Goal: Navigation & Orientation: Understand site structure

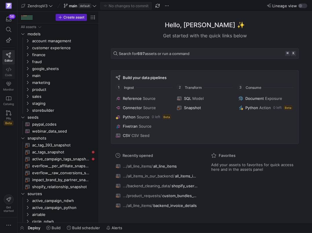
click at [11, 76] on span "Code" at bounding box center [8, 74] width 7 height 3
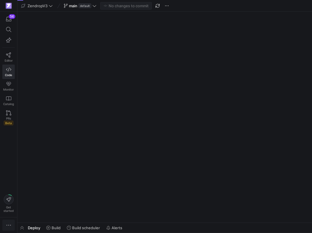
click at [10, 228] on icon "button" at bounding box center [9, 225] width 6 height 6
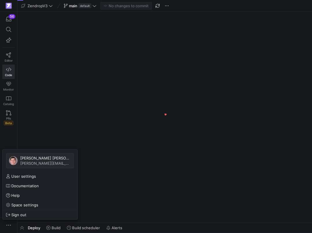
scroll to position [0, 102]
click at [10, 227] on div at bounding box center [156, 116] width 312 height 233
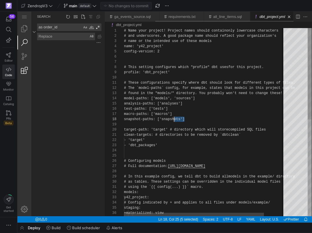
scroll to position [36, 50]
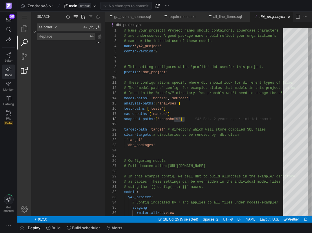
click at [25, 72] on link "Extensions (⇧⌘X)" at bounding box center [24, 70] width 14 height 14
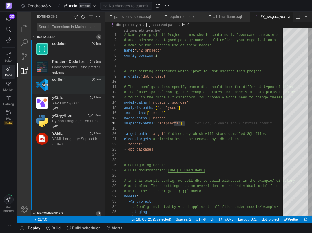
click at [68, 87] on div "sqlfluff, 0.0.1, Publisher undefined," at bounding box center [76, 84] width 49 height 5
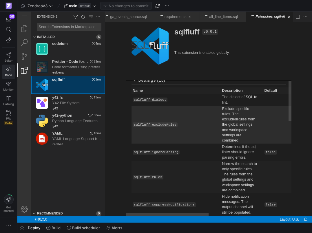
scroll to position [0, 0]
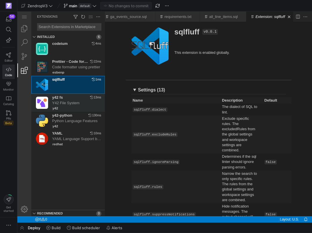
click at [76, 105] on div "Y42 File System" at bounding box center [78, 102] width 53 height 5
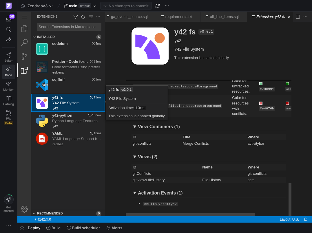
scroll to position [420, 0]
click at [63, 135] on span "YAML" at bounding box center [70, 133] width 37 height 5
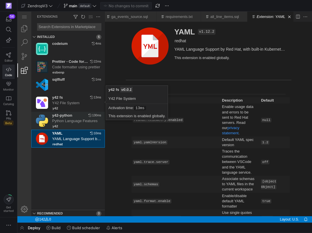
click at [67, 123] on div "Python Language Features" at bounding box center [78, 120] width 53 height 5
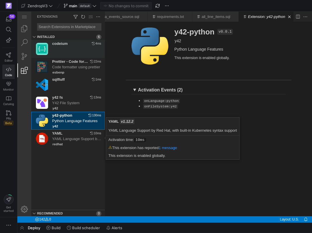
click at [73, 57] on div "codeium 4ms Migrate Installing Set Display Language Clear Display Language Inst…" at bounding box center [78, 49] width 53 height 18
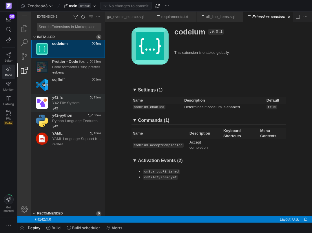
click at [51, 106] on img "y42 fs, 0.0.1, Publisher y42, Y42 File System" at bounding box center [44, 103] width 16 height 18
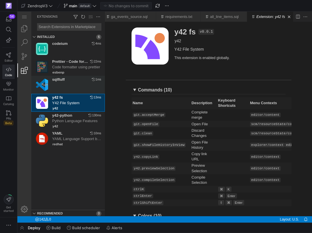
click at [63, 85] on div "sqlfluff, 0.0.1, Publisher undefined," at bounding box center [76, 84] width 49 height 5
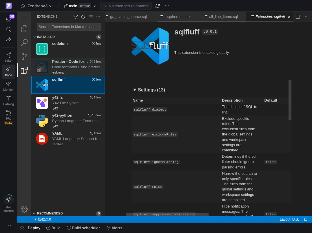
click at [67, 67] on div "Code formatter using prettier" at bounding box center [78, 67] width 53 height 5
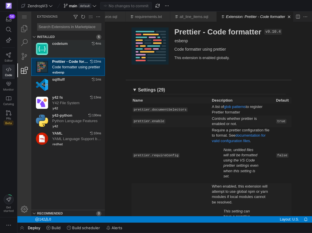
click at [89, 40] on div "codeium 4ms Migrate Installing Set Display Language Clear Display Language Inst…" at bounding box center [78, 49] width 53 height 18
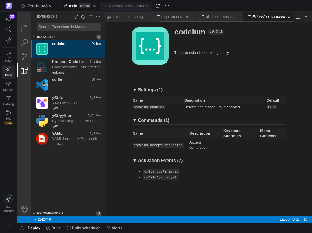
scroll to position [0, 76]
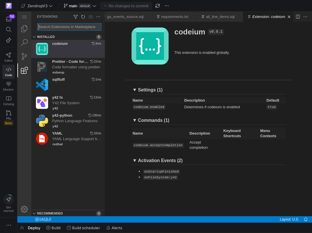
click at [84, 30] on div at bounding box center [68, 27] width 61 height 6
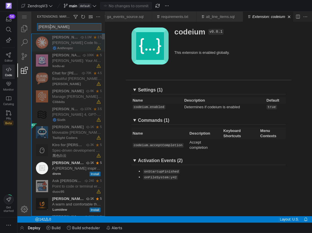
click at [72, 43] on div "[PERSON_NAME] Code for VS Code: Harness the power of [PERSON_NAME] Code without…" at bounding box center [78, 42] width 53 height 5
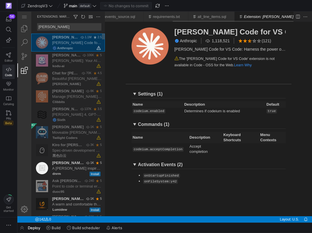
scroll to position [0, 105]
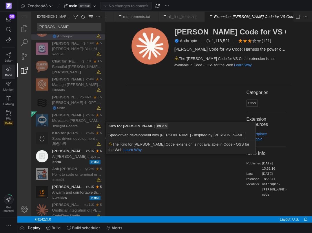
click at [97, 30] on div "[PERSON_NAME]" at bounding box center [68, 27] width 61 height 6
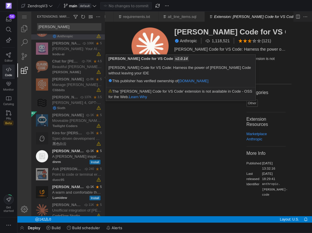
click at [97, 30] on div "[PERSON_NAME]" at bounding box center [68, 27] width 61 height 6
click at [97, 28] on div "[PERSON_NAME]" at bounding box center [68, 27] width 61 height 6
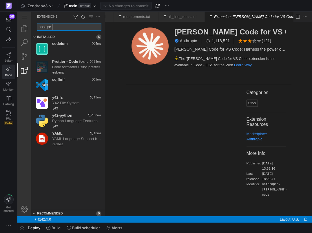
scroll to position [0, 15]
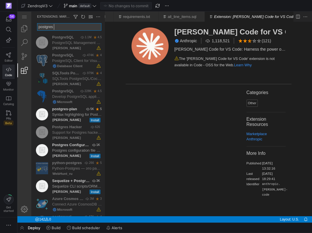
click at [93, 26] on div "postgres" at bounding box center [68, 27] width 61 height 6
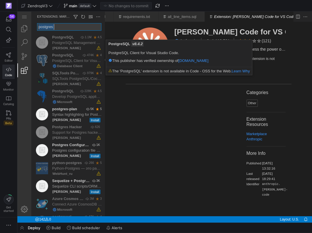
click at [93, 26] on div "postgres" at bounding box center [68, 27] width 61 height 6
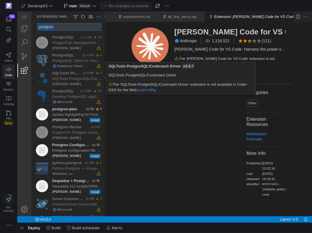
scroll to position [0, 0]
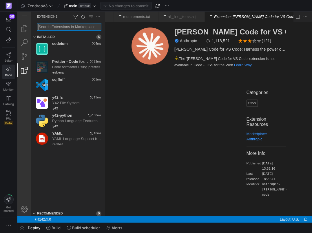
click at [98, 26] on div at bounding box center [68, 27] width 61 height 6
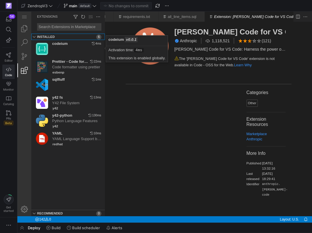
click at [48, 36] on h3 "Installed" at bounding box center [46, 37] width 18 height 6
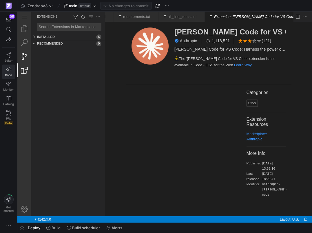
click at [28, 54] on link "Source Control (⌃⇧G)" at bounding box center [24, 56] width 14 height 14
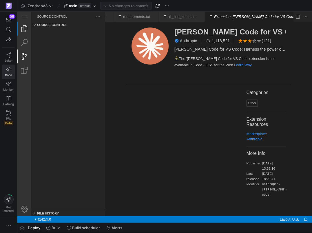
click at [27, 29] on link "Explorer (⇧⌘E)" at bounding box center [24, 29] width 14 height 14
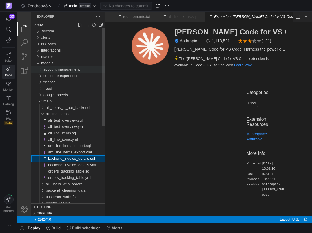
click at [44, 71] on div "account management" at bounding box center [38, 69] width 11 height 6
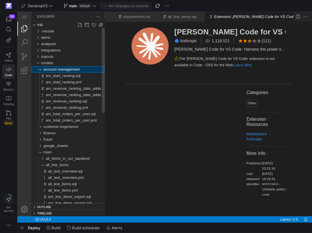
click at [44, 71] on div "account management" at bounding box center [38, 69] width 11 height 6
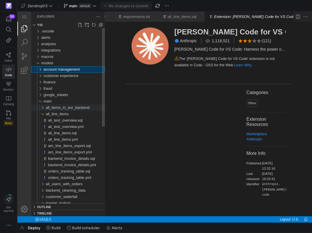
click at [43, 108] on div "all_items_in_our_backend" at bounding box center [39, 107] width 13 height 6
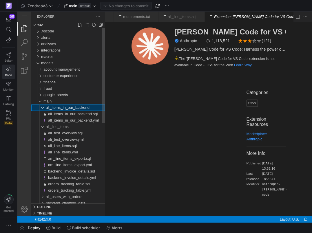
click at [43, 107] on div "all_items_in_our_backend" at bounding box center [39, 107] width 13 height 6
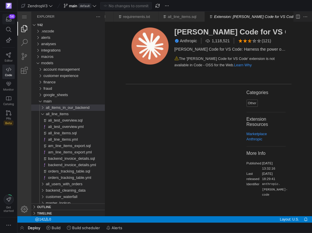
click at [9, 19] on icon "button" at bounding box center [8, 18] width 5 height 5
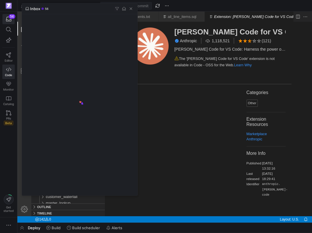
click at [9, 19] on div at bounding box center [156, 116] width 312 height 233
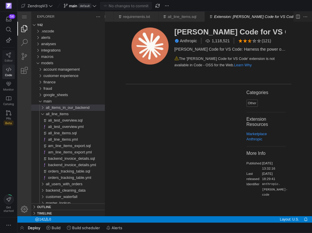
click at [10, 61] on span "Editor" at bounding box center [9, 60] width 8 height 3
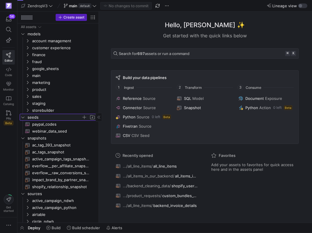
click at [21, 118] on span "seeds" at bounding box center [58, 117] width 76 height 6
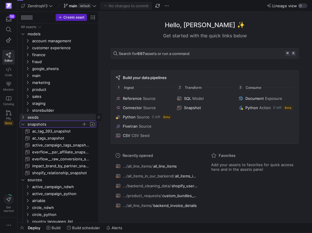
click at [22, 125] on icon "Press SPACE to select this row." at bounding box center [23, 123] width 4 height 3
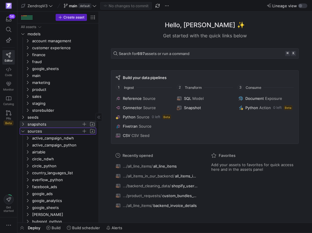
click at [24, 130] on icon "Press SPACE to select this row." at bounding box center [23, 130] width 4 height 3
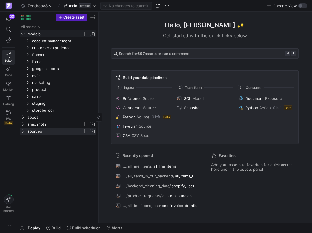
click at [25, 35] on span "models" at bounding box center [58, 34] width 76 height 6
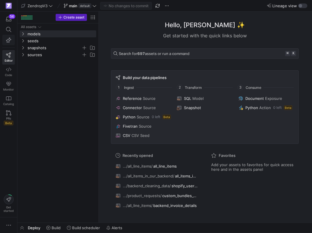
click at [11, 43] on span "button" at bounding box center [9, 40] width 12 height 10
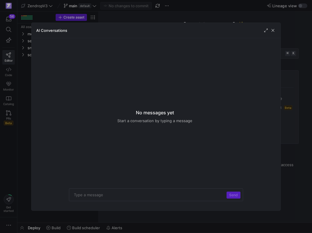
click at [25, 81] on div at bounding box center [156, 116] width 312 height 233
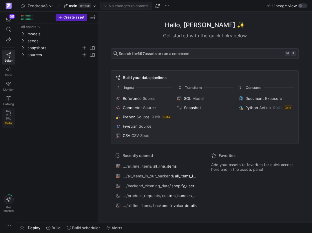
click at [9, 119] on span "PRs" at bounding box center [8, 118] width 5 height 3
